Goal: Find specific page/section: Find specific page/section

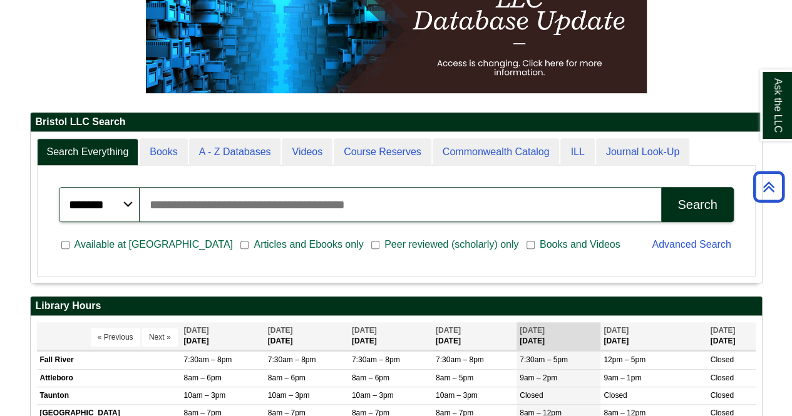
scroll to position [150, 731]
click at [508, 208] on input "Search articles, books, journals & more" at bounding box center [400, 204] width 521 height 35
type input "**********"
click at [661, 187] on button "Search" at bounding box center [697, 204] width 72 height 35
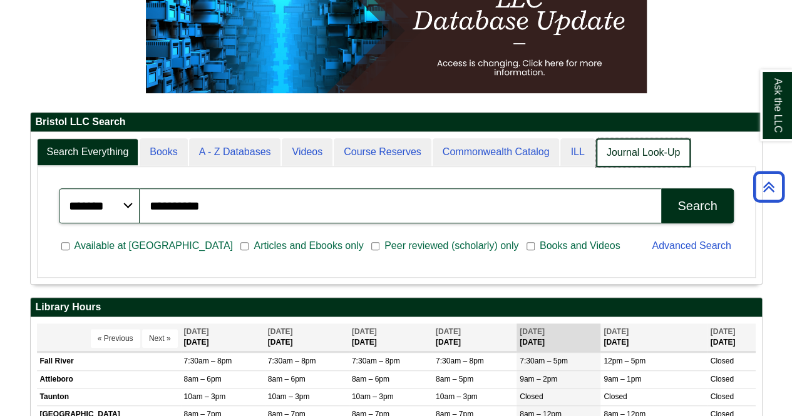
click at [636, 151] on link "Journal Look-Up" at bounding box center [643, 152] width 95 height 29
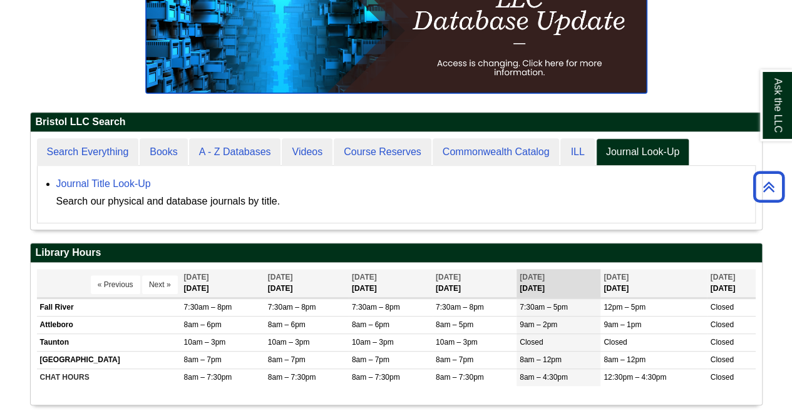
click at [539, 59] on img at bounding box center [396, 30] width 501 height 125
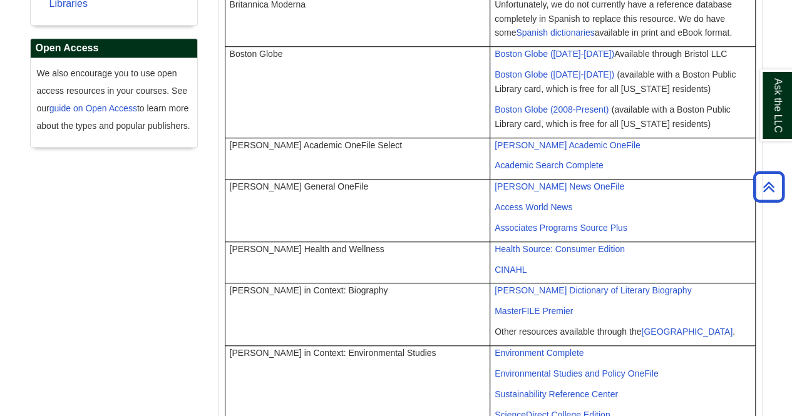
scroll to position [389, 0]
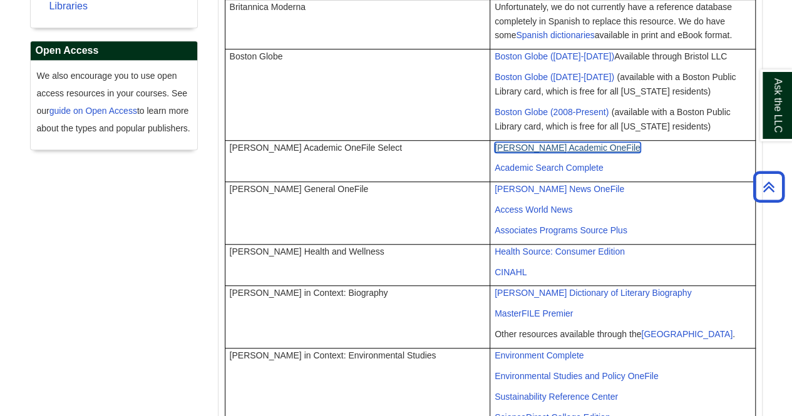
click at [548, 143] on span "Gale Academic OneFile" at bounding box center [568, 148] width 146 height 10
